Goal: Task Accomplishment & Management: Manage account settings

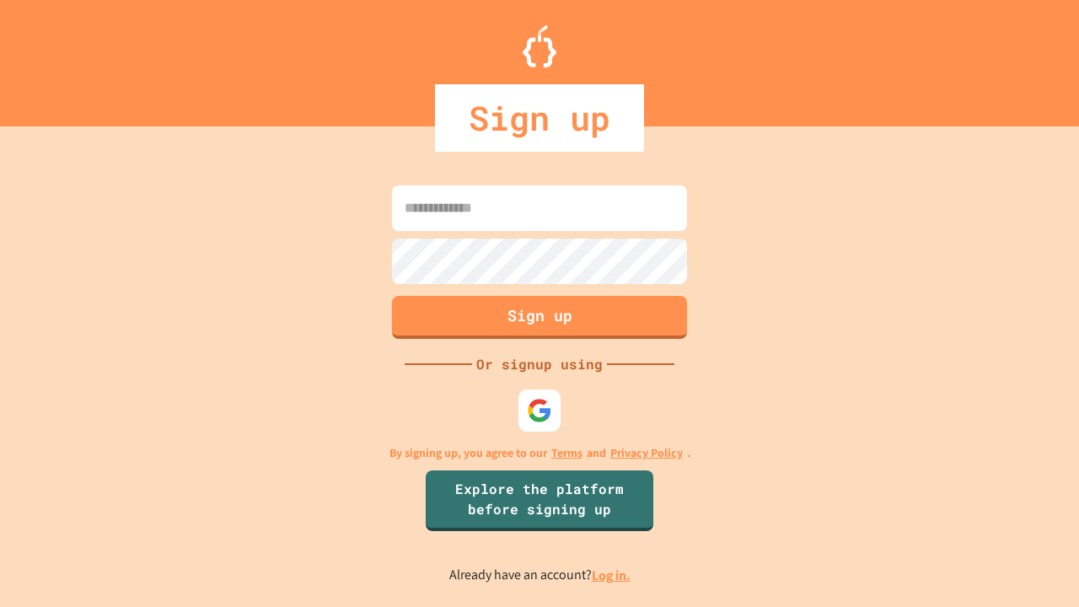
click at [612, 575] on link "Log in." at bounding box center [611, 576] width 39 height 18
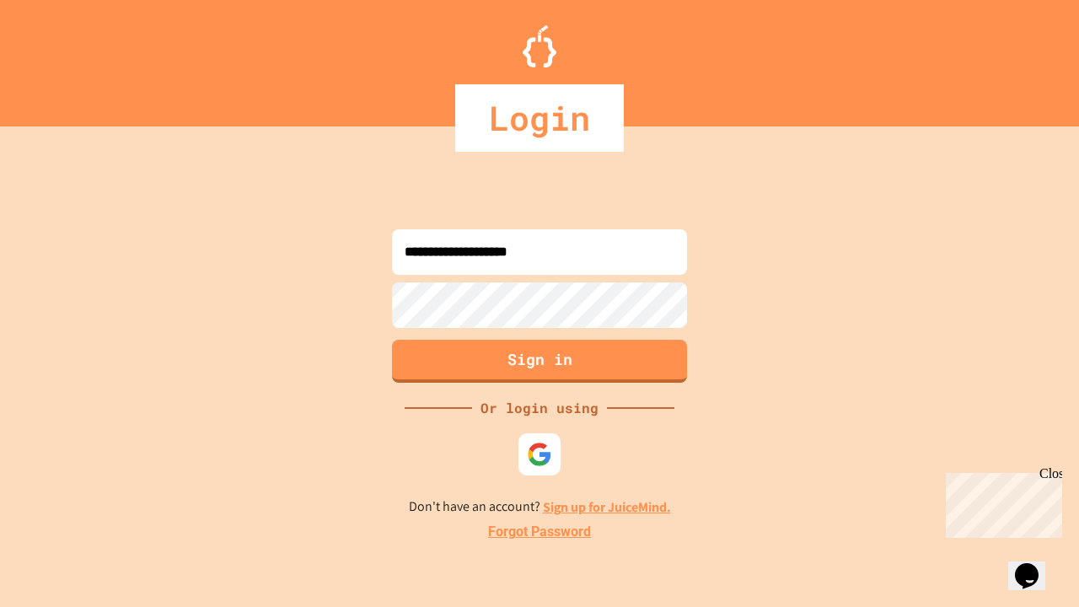
type input "**********"
